Goal: Task Accomplishment & Management: Use online tool/utility

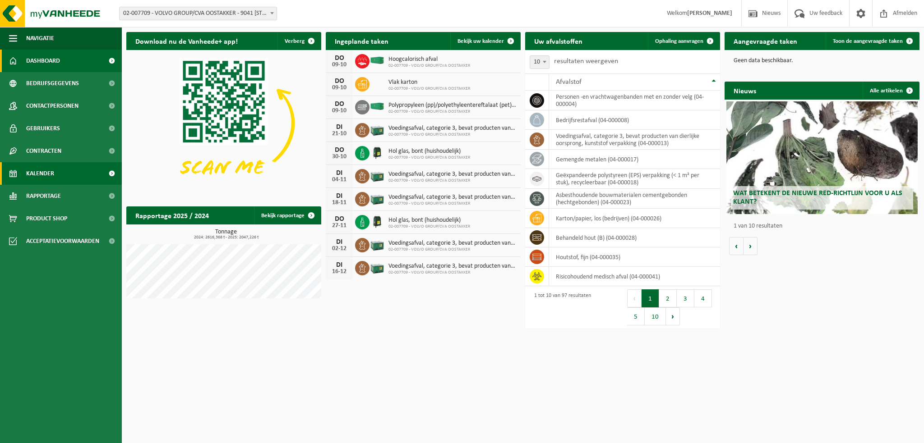
click at [32, 177] on span "Kalender" at bounding box center [40, 173] width 28 height 23
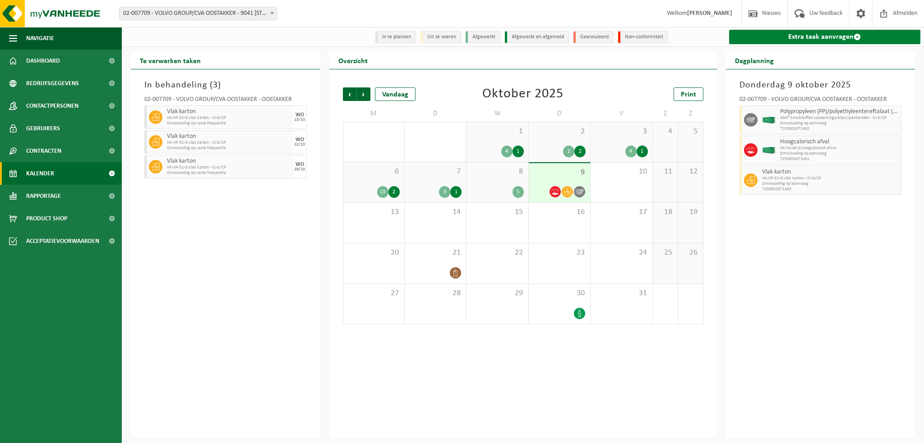
click at [763, 38] on link "Extra taak aanvragen" at bounding box center [825, 37] width 192 height 14
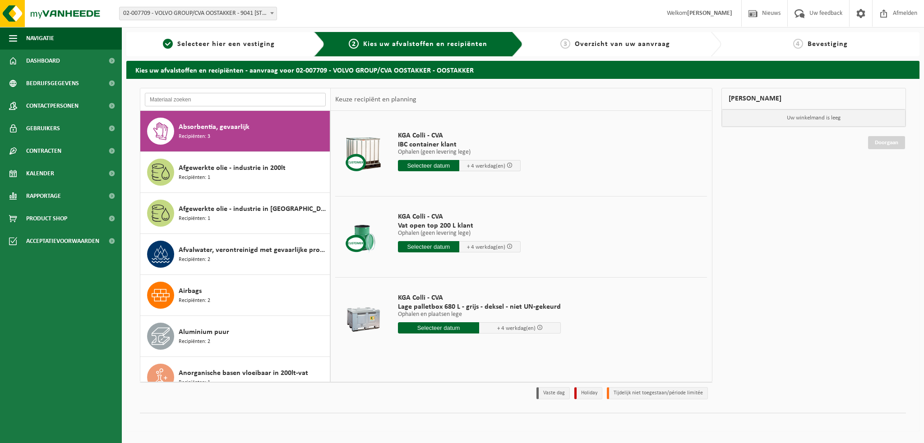
click at [170, 101] on input "text" at bounding box center [235, 100] width 181 height 14
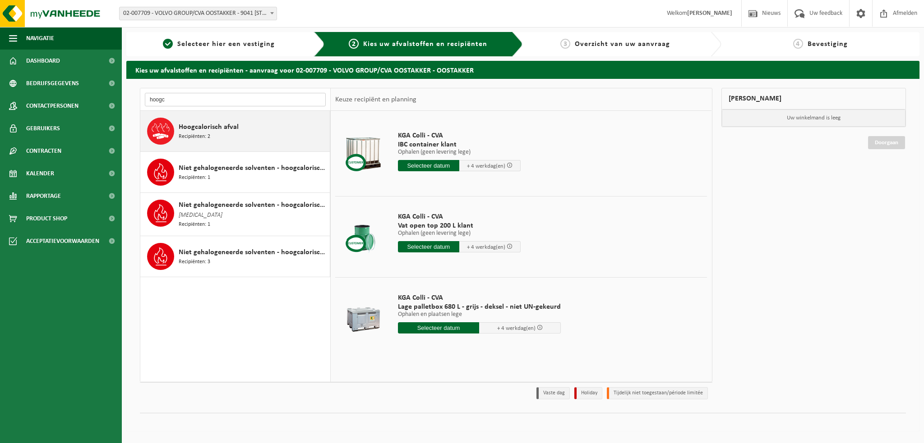
type input "hoogc"
click at [203, 129] on span "Hoogcalorisch afval" at bounding box center [209, 127] width 60 height 11
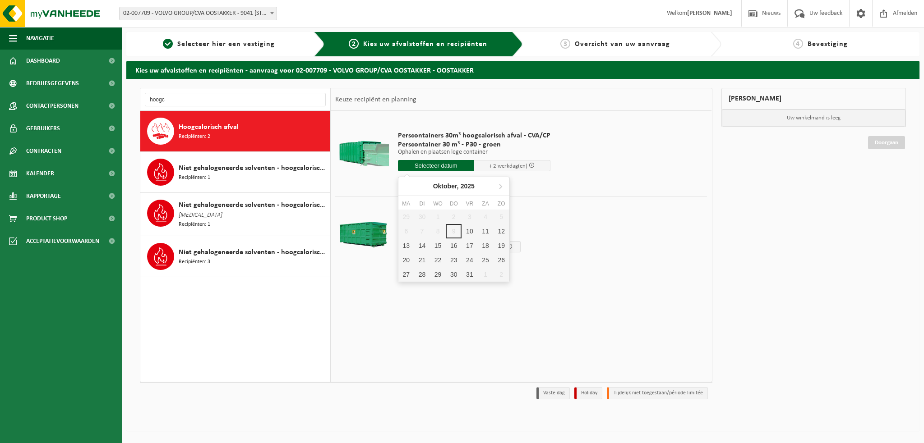
click at [440, 166] on input "text" at bounding box center [436, 165] width 76 height 11
click at [473, 232] on div "10" at bounding box center [469, 231] width 16 height 14
type input "Van 2025-10-10"
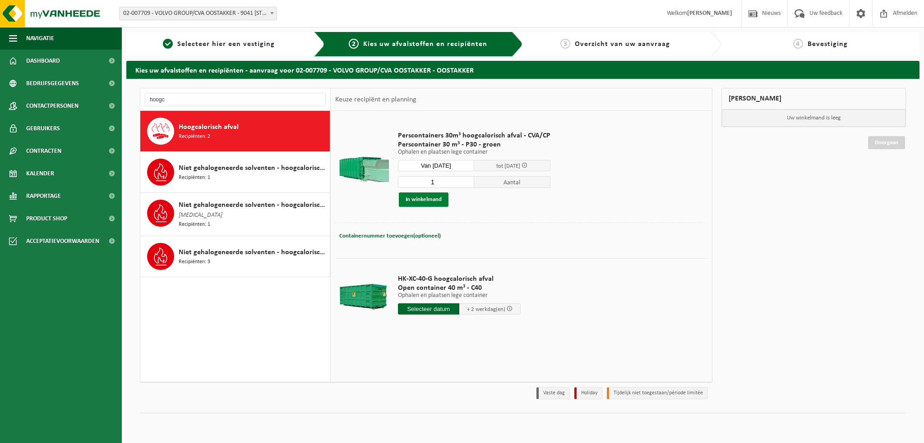
click at [421, 200] on button "In winkelmand" at bounding box center [424, 200] width 50 height 14
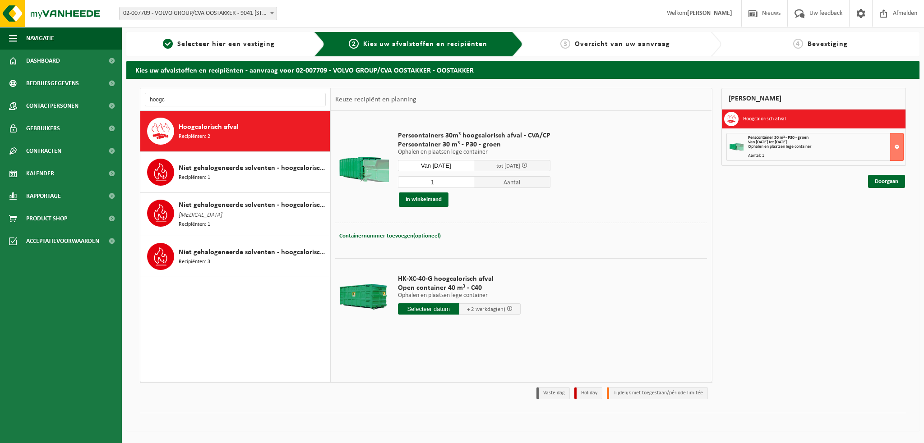
click at [428, 310] on input "text" at bounding box center [428, 309] width 61 height 11
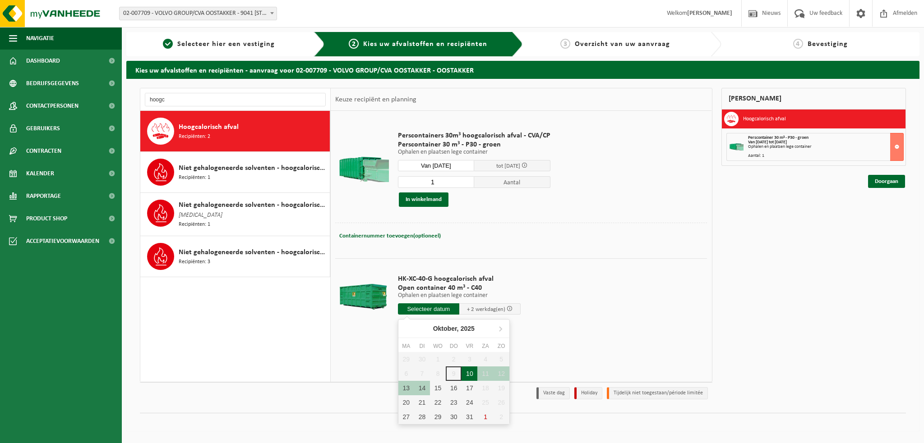
click at [473, 375] on div "10" at bounding box center [469, 374] width 16 height 14
type input "Van 2025-10-10"
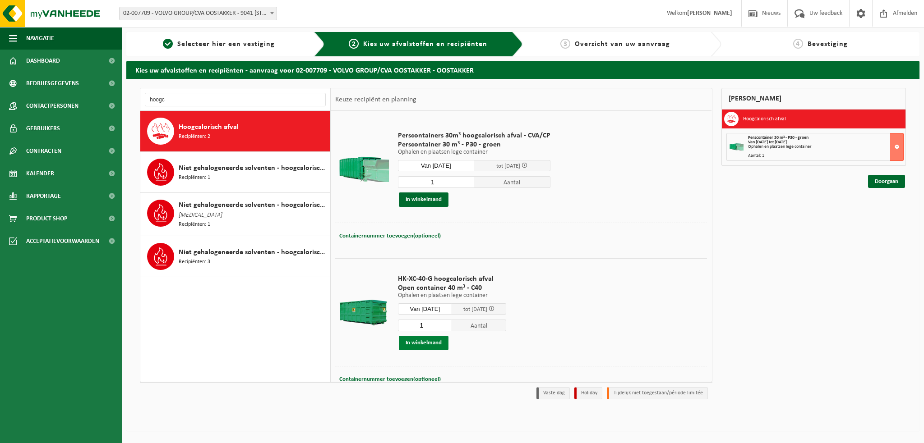
click at [423, 343] on button "In winkelmand" at bounding box center [424, 343] width 50 height 14
click at [170, 97] on input "hoogc" at bounding box center [235, 100] width 181 height 14
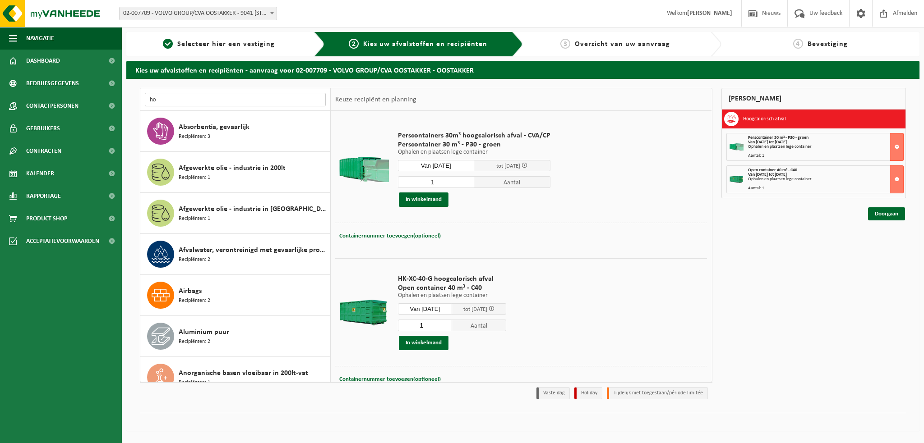
type input "h"
click at [49, 175] on span "Kalender" at bounding box center [40, 173] width 28 height 23
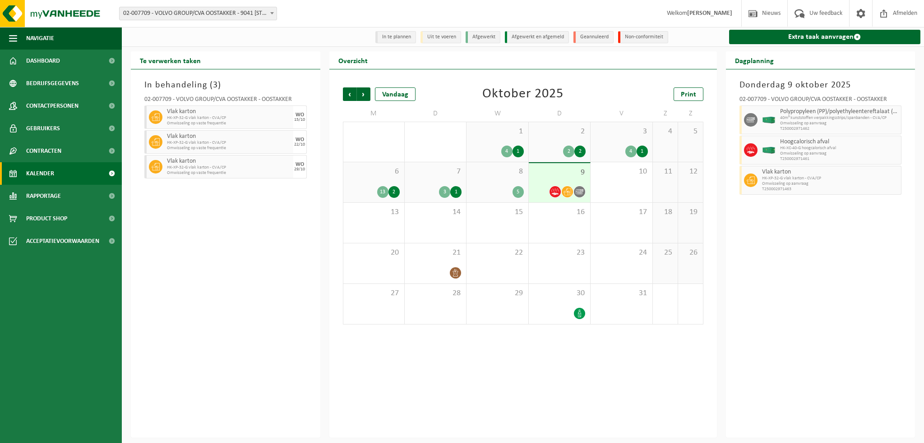
click at [382, 178] on div "6 13 2" at bounding box center [373, 182] width 61 height 40
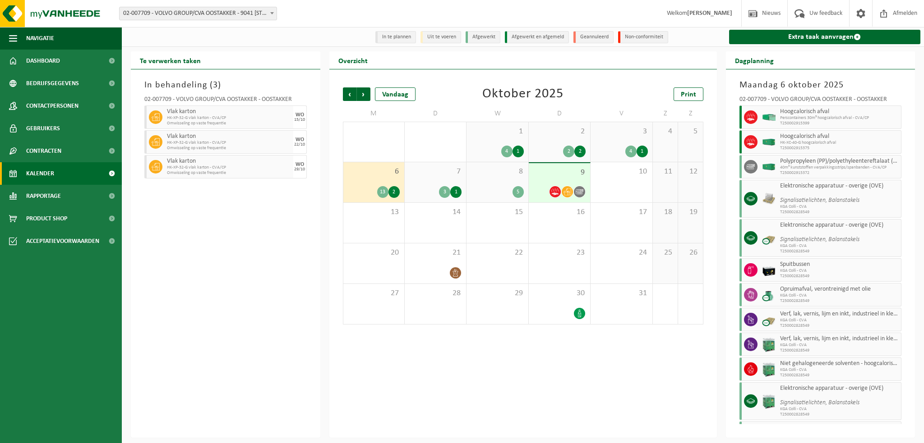
click at [429, 172] on span "7" at bounding box center [435, 172] width 52 height 10
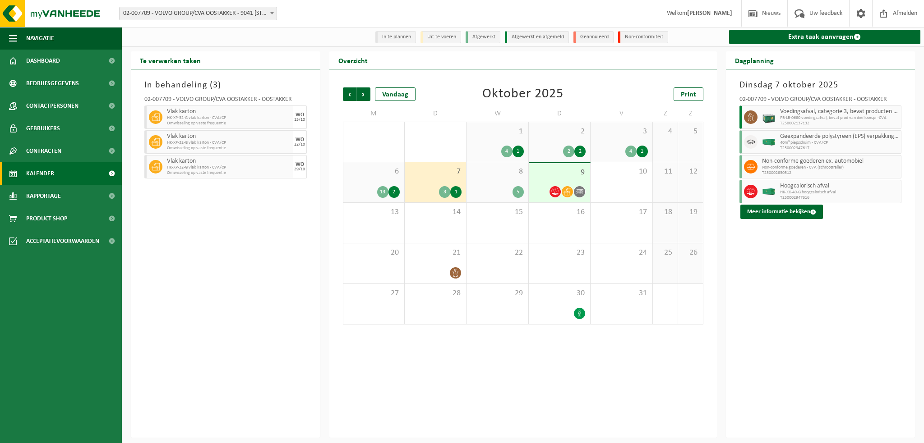
click at [548, 133] on span "2" at bounding box center [559, 132] width 52 height 10
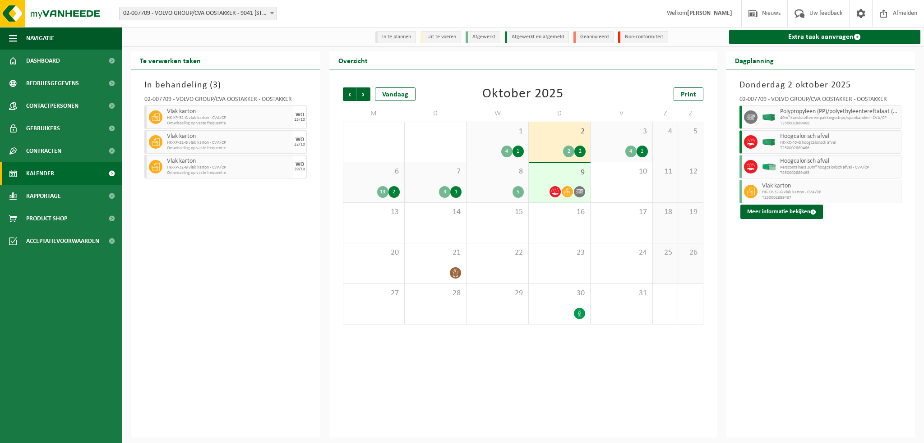
click at [484, 143] on div "1 4 1" at bounding box center [496, 142] width 61 height 40
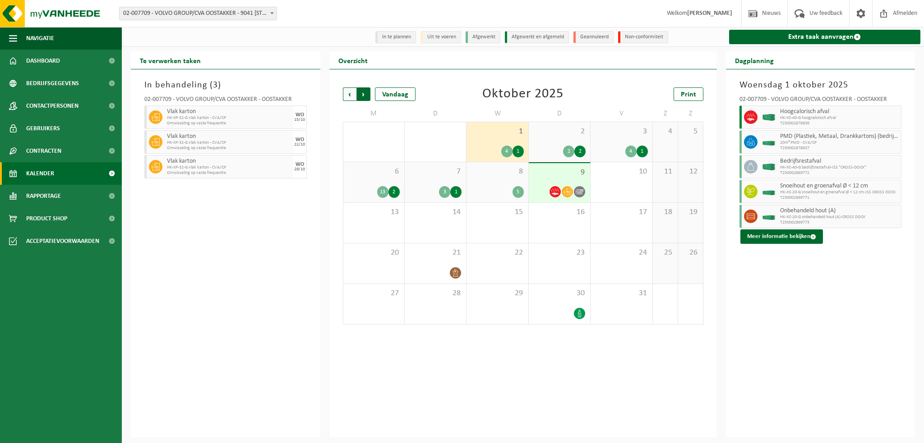
click at [351, 93] on span "Vorige" at bounding box center [350, 94] width 14 height 14
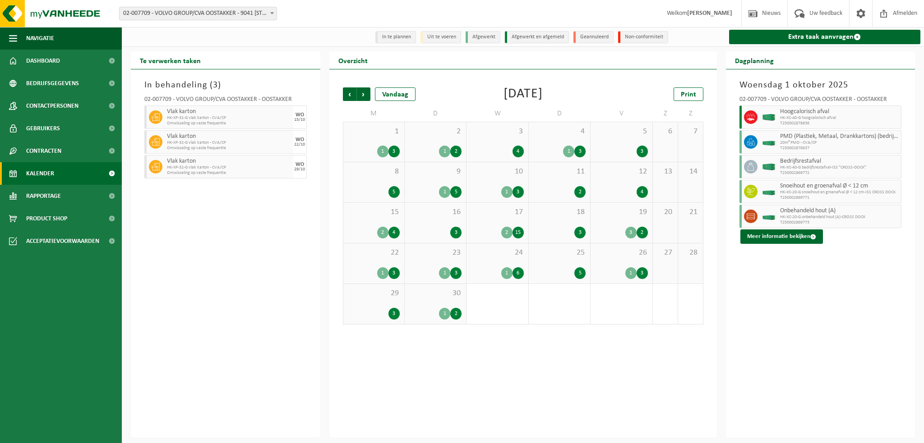
click at [432, 295] on span "30" at bounding box center [435, 294] width 52 height 10
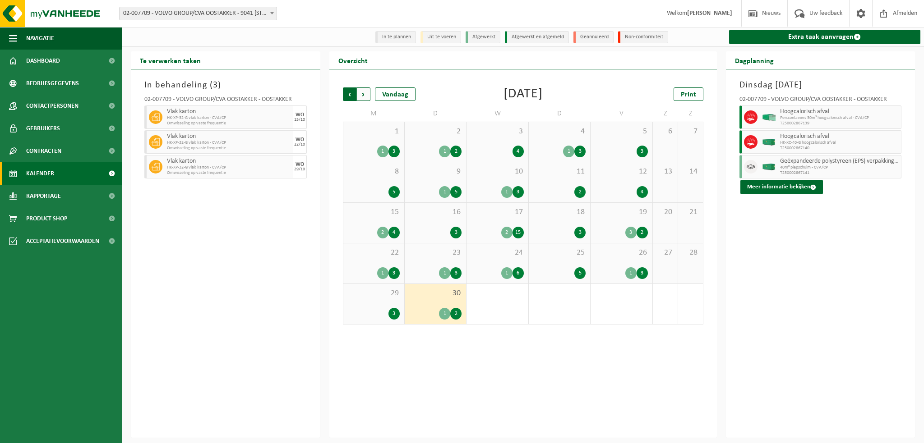
click at [363, 92] on span "Volgende" at bounding box center [364, 94] width 14 height 14
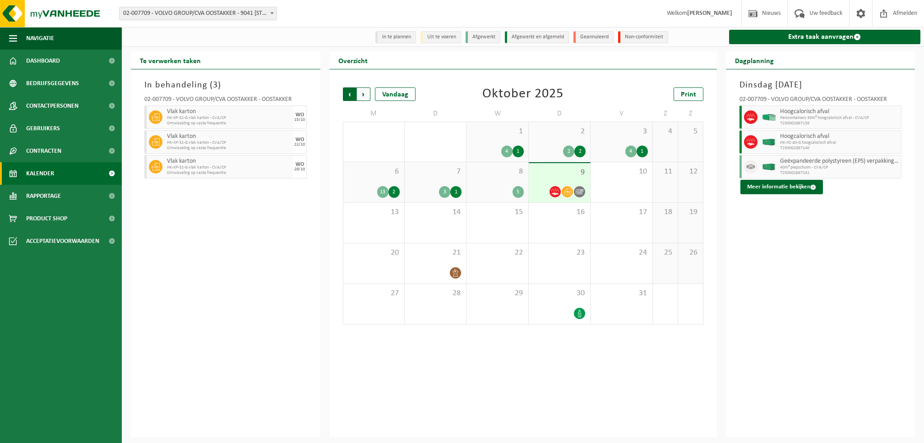
click at [361, 96] on span "Volgende" at bounding box center [364, 94] width 14 height 14
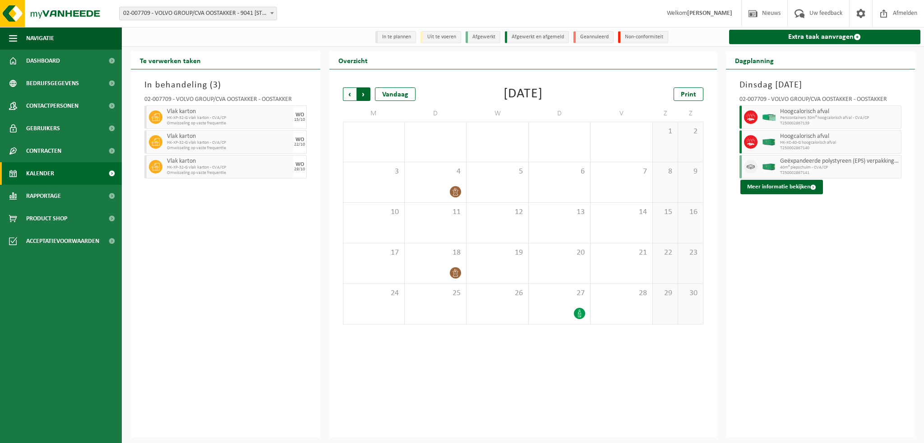
click at [349, 95] on span "Vorige" at bounding box center [350, 94] width 14 height 14
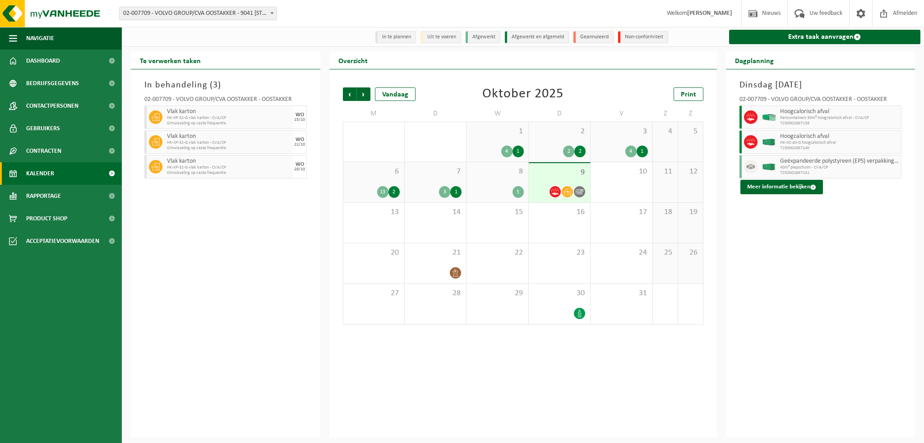
click at [422, 175] on span "7" at bounding box center [435, 172] width 52 height 10
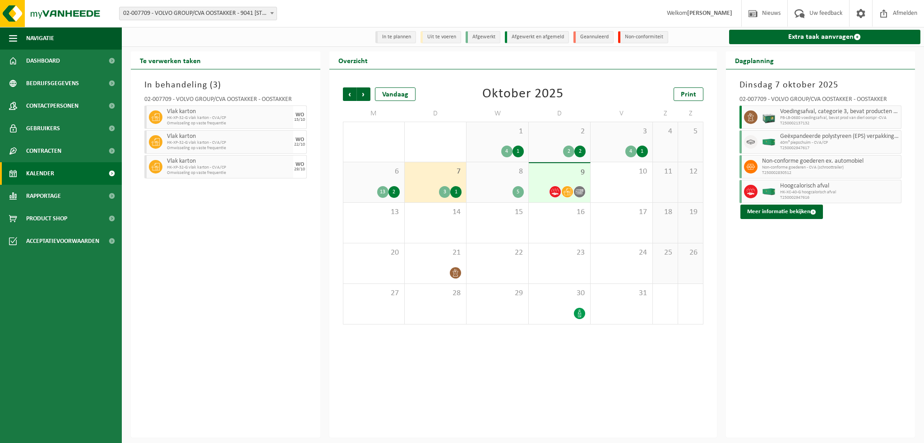
click at [496, 138] on div "1 4 1" at bounding box center [496, 142] width 61 height 40
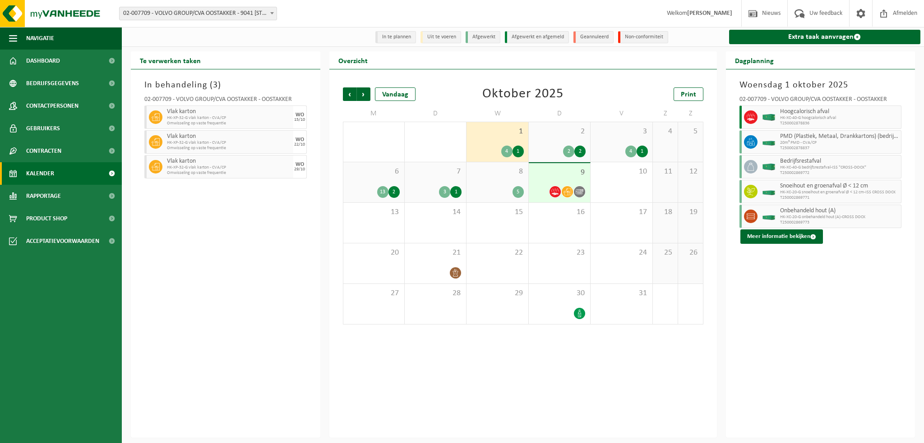
click at [540, 138] on div "2 2 2" at bounding box center [559, 142] width 61 height 40
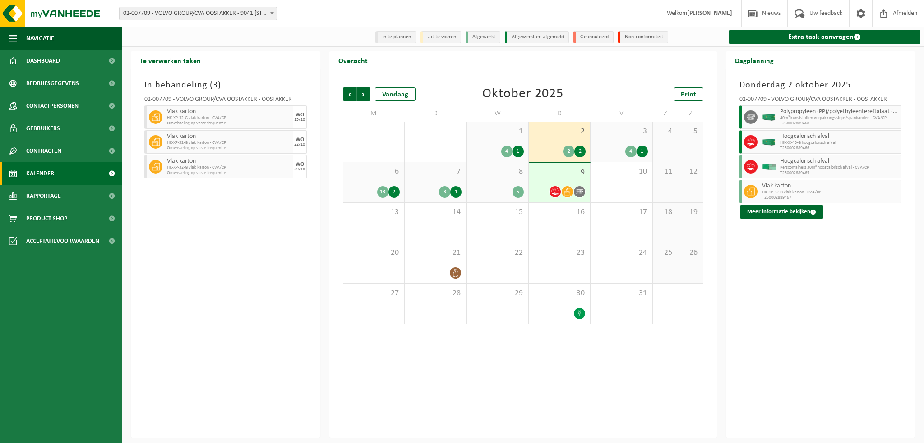
click at [621, 138] on div "3 4 1" at bounding box center [620, 142] width 61 height 40
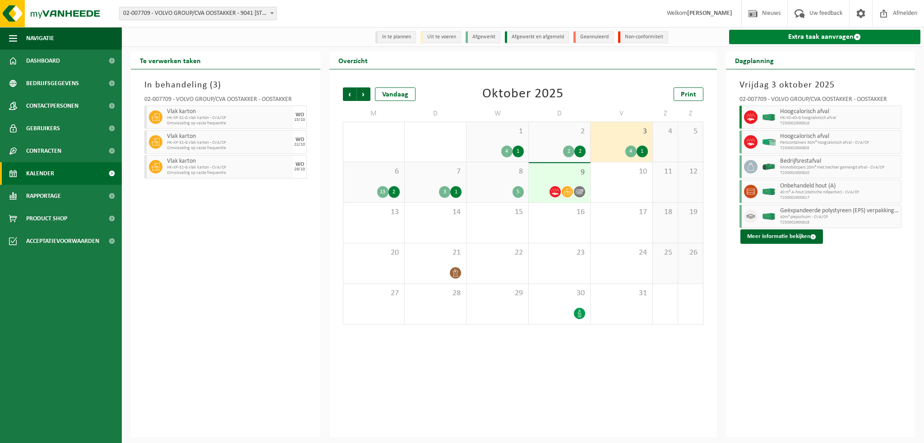
click at [788, 40] on link "Extra taak aanvragen" at bounding box center [825, 37] width 192 height 14
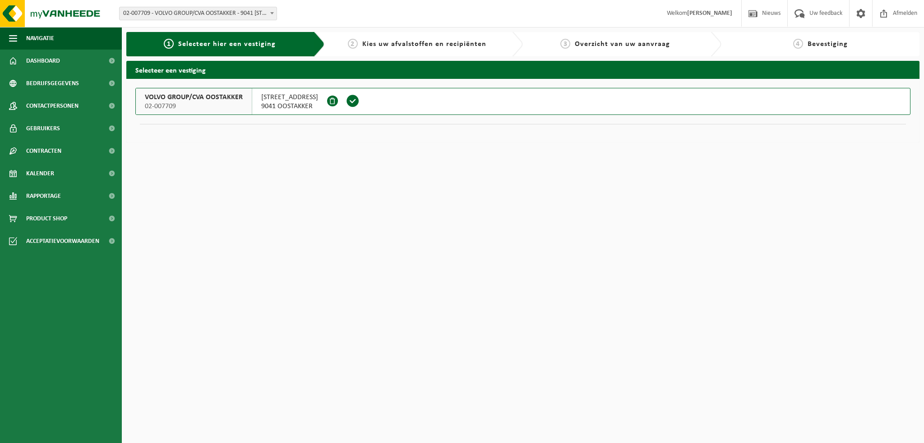
click at [196, 97] on span "VOLVO GROUP/CVA OOSTAKKER" at bounding box center [194, 97] width 98 height 9
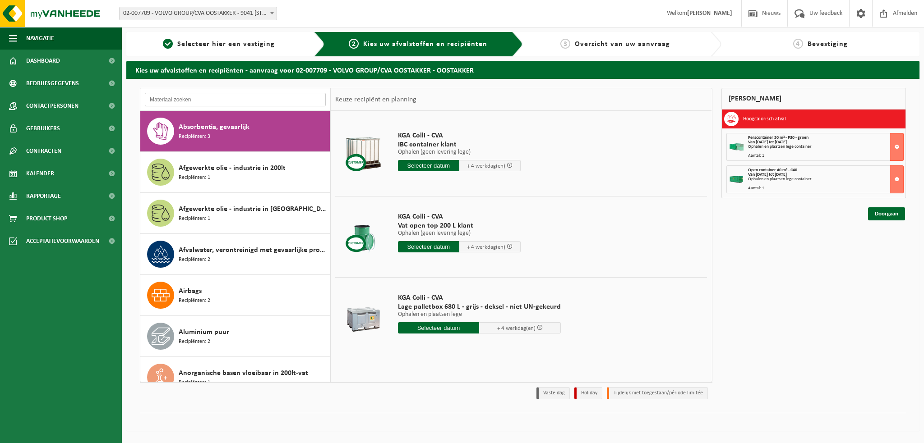
click at [186, 101] on input "text" at bounding box center [235, 100] width 181 height 14
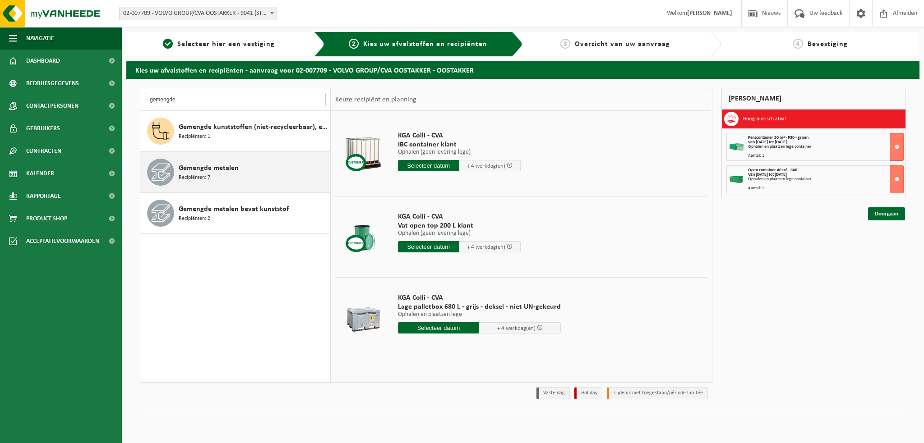
type input "gemengde"
click at [214, 176] on div "Gemengde metalen Recipiënten: 7" at bounding box center [253, 172] width 149 height 27
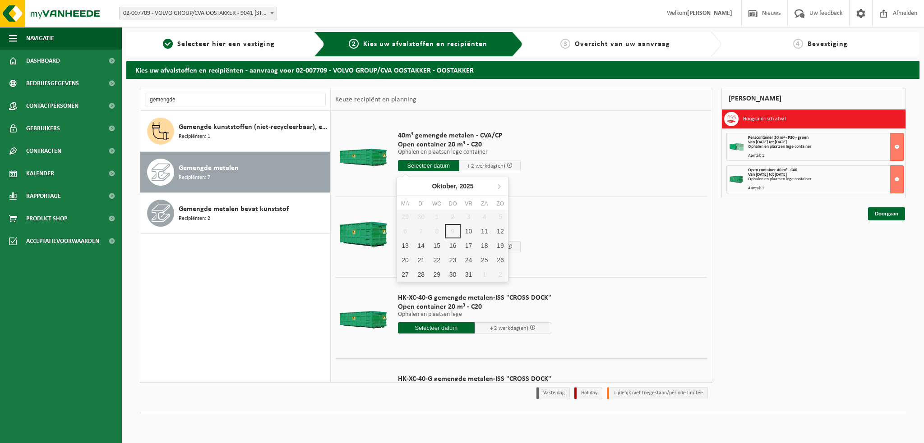
click at [436, 170] on input "text" at bounding box center [428, 165] width 61 height 11
click at [470, 227] on div "10" at bounding box center [468, 231] width 16 height 14
type input "Van 2025-10-10"
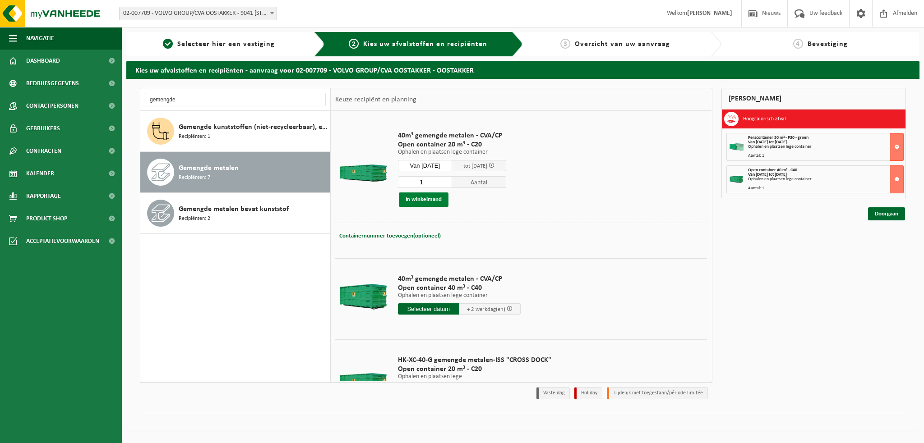
click at [428, 200] on button "In winkelmand" at bounding box center [424, 200] width 50 height 14
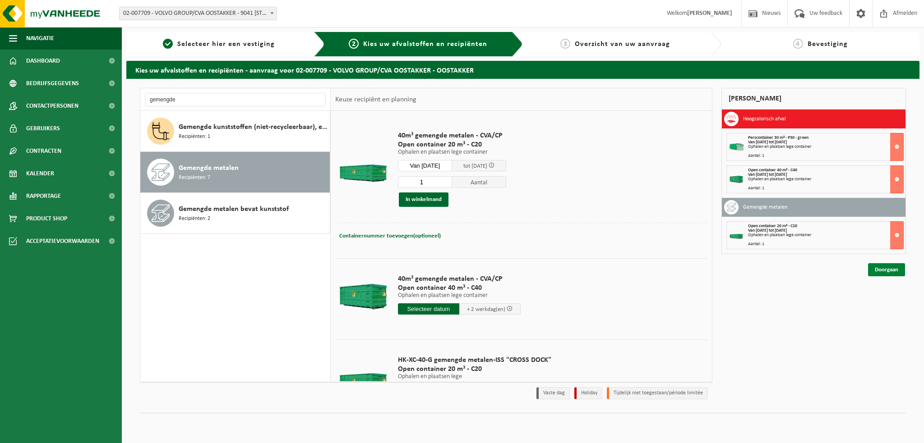
click at [884, 268] on link "Doorgaan" at bounding box center [886, 269] width 37 height 13
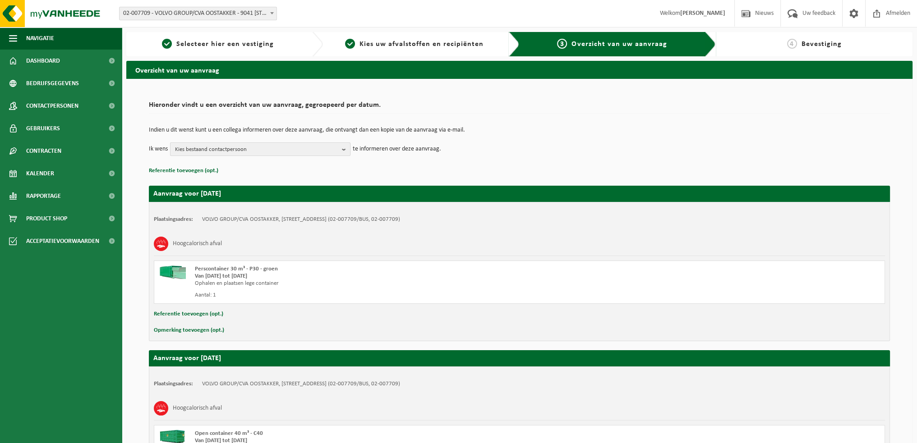
click at [342, 147] on b "button" at bounding box center [346, 149] width 8 height 13
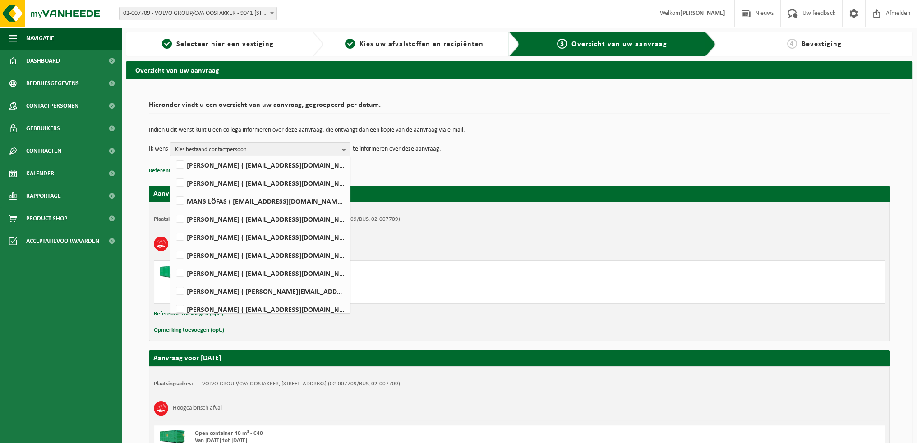
scroll to position [361, 0]
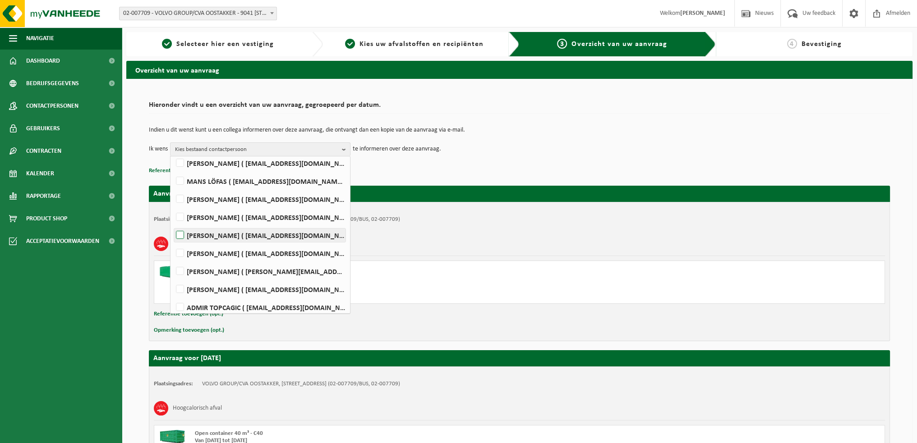
click at [180, 232] on label "FARID NACIRI ( farid.naciri@volvo.com )" at bounding box center [259, 236] width 171 height 14
click at [173, 224] on input "FARID NACIRI ( farid.naciri@volvo.com )" at bounding box center [172, 224] width 0 height 0
checkbox input "true"
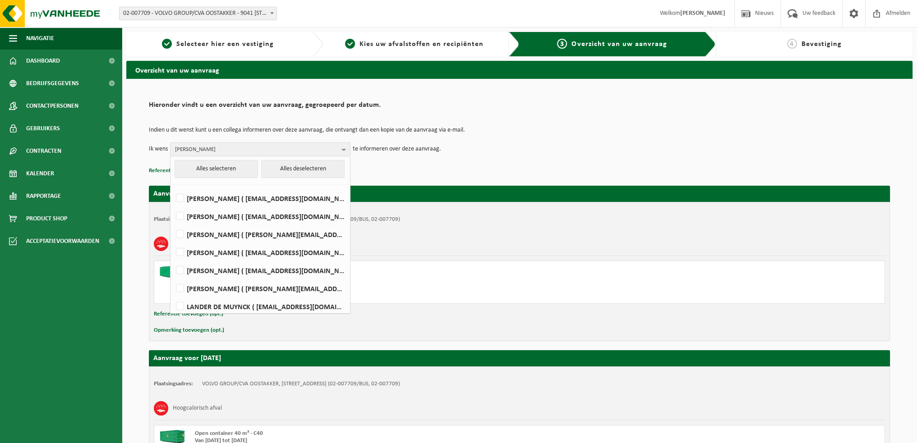
scroll to position [0, 0]
click at [749, 113] on h2 "Hieronder vindt u een overzicht van uw aanvraag, gegroepeerd per datum." at bounding box center [519, 107] width 741 height 12
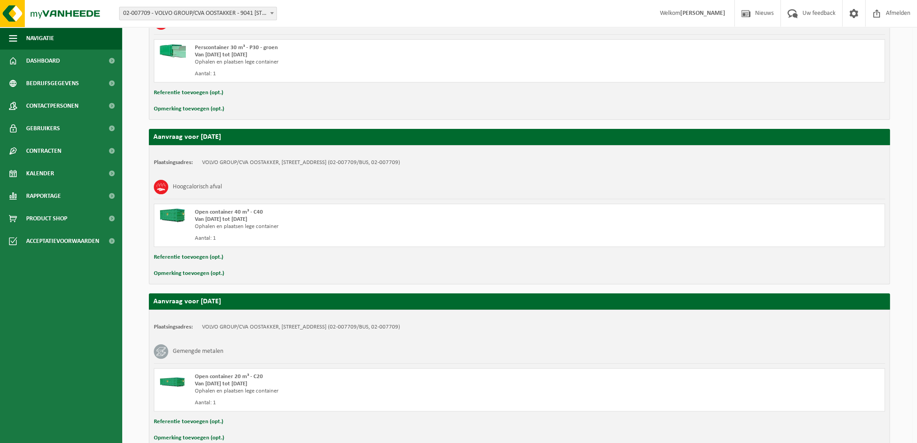
scroll to position [271, 0]
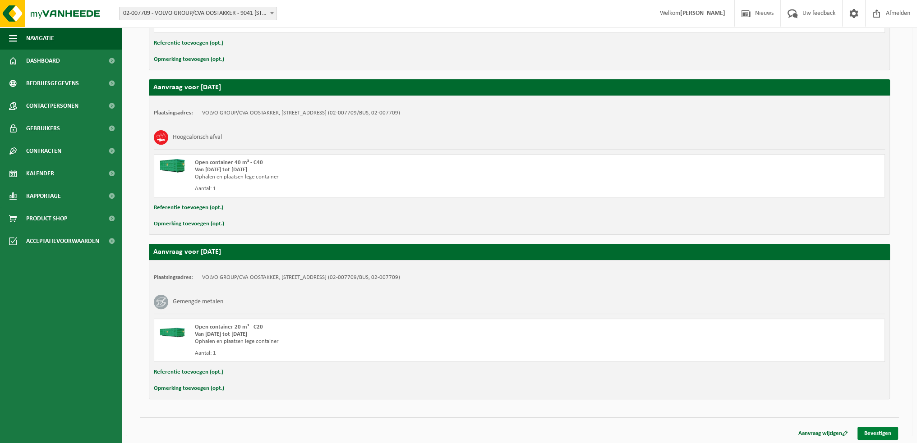
click at [877, 431] on link "Bevestigen" at bounding box center [877, 433] width 41 height 13
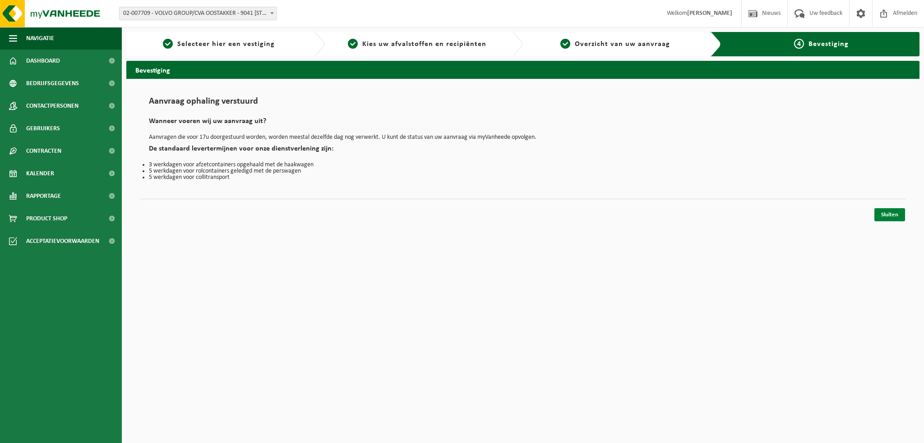
click at [889, 212] on link "Sluiten" at bounding box center [889, 214] width 31 height 13
